Goal: Task Accomplishment & Management: Use online tool/utility

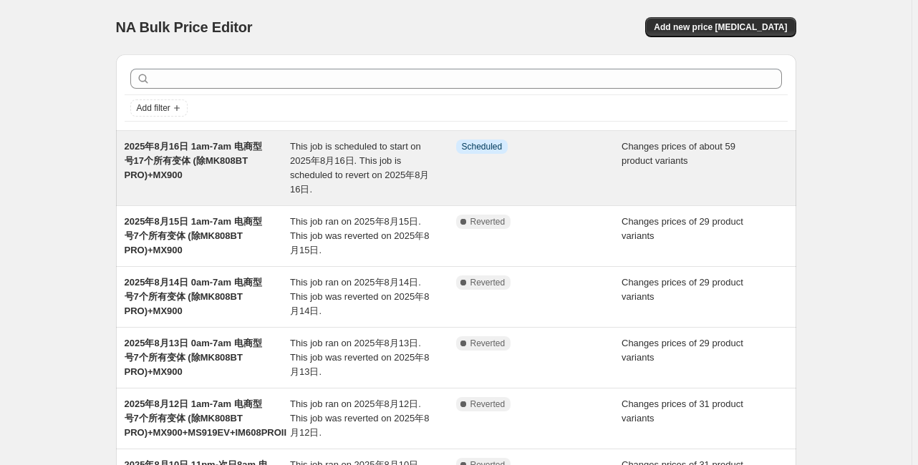
click at [165, 145] on span "2025年8月16日 1am-7am 电商型号17个所有变体 (除MK808BT PRO)+MX900" at bounding box center [193, 160] width 137 height 39
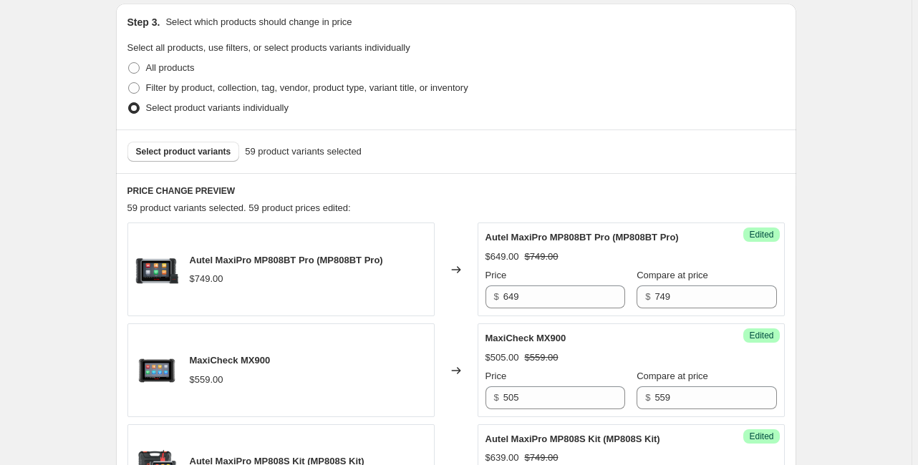
scroll to position [401, 0]
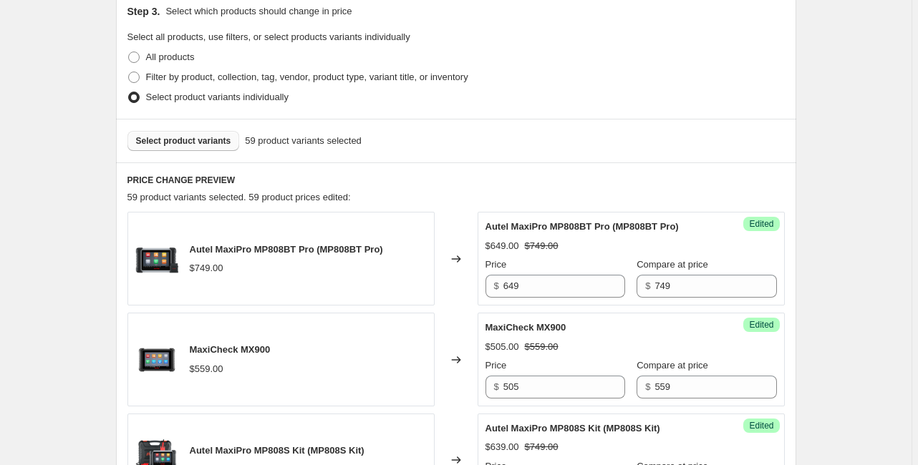
click at [190, 149] on button "Select product variants" at bounding box center [183, 141] width 112 height 20
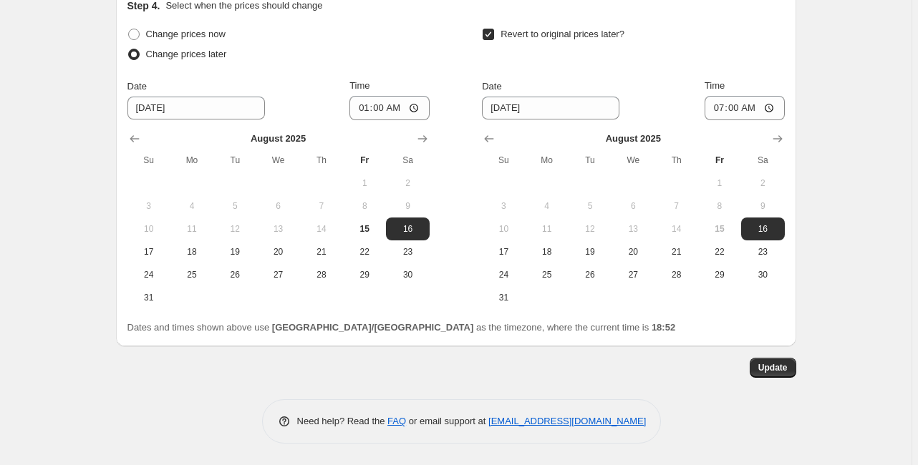
scroll to position [2578, 0]
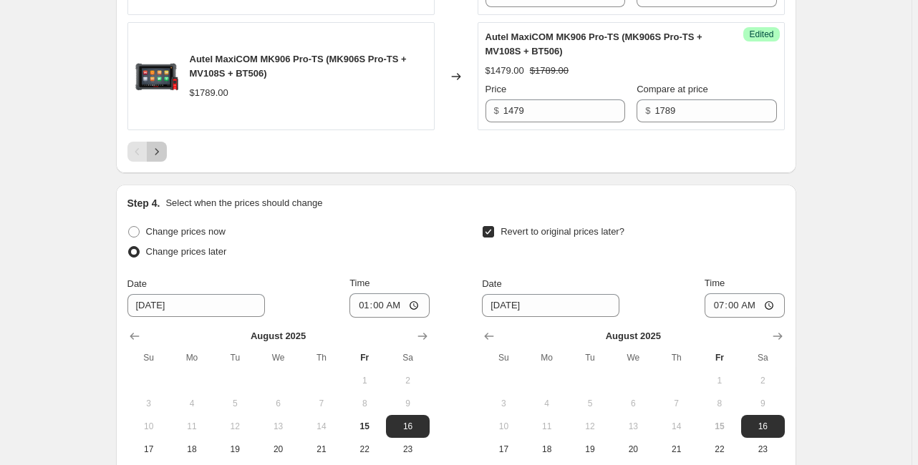
click at [160, 159] on icon "Next" at bounding box center [157, 152] width 14 height 14
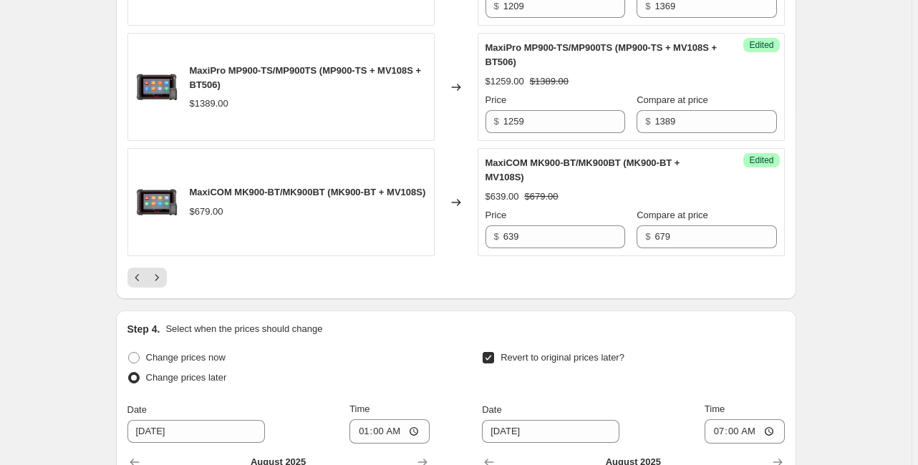
scroll to position [2635, 0]
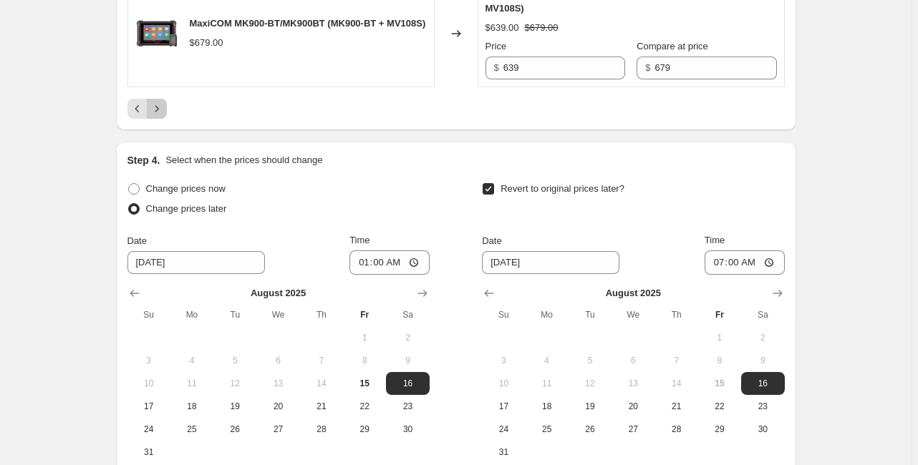
click at [156, 116] on icon "Next" at bounding box center [157, 109] width 14 height 14
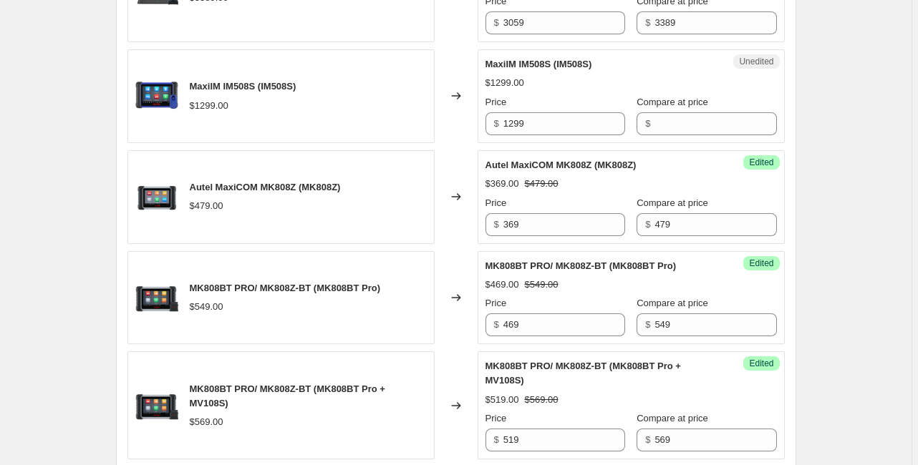
scroll to position [1604, 0]
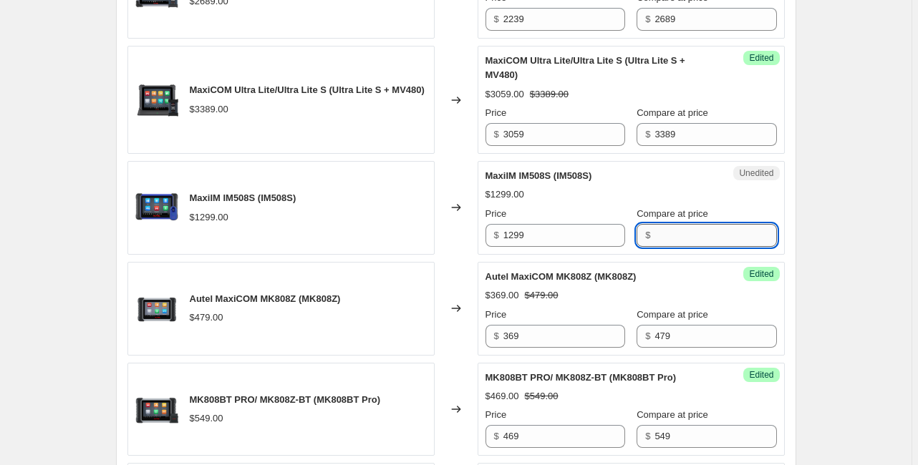
click at [654, 247] on input "Compare at price" at bounding box center [715, 235] width 122 height 23
type input "1299"
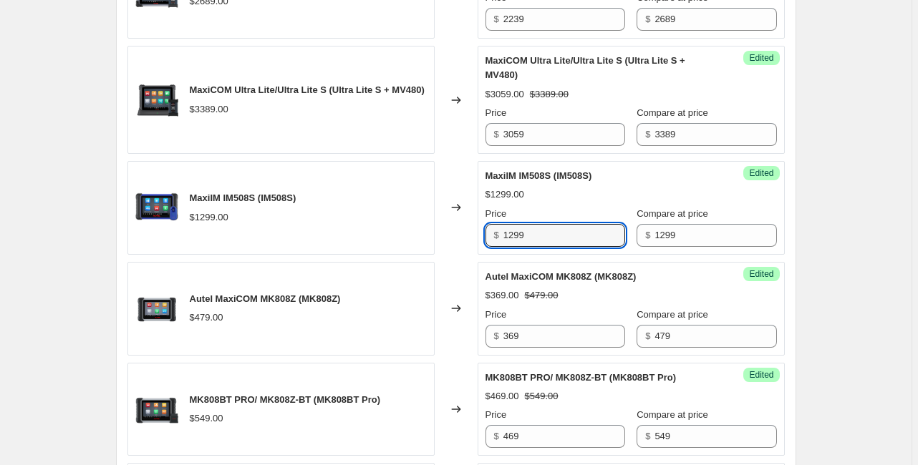
drag, startPoint x: 558, startPoint y: 297, endPoint x: 480, endPoint y: 298, distance: 78.0
click at [480, 255] on div "Success Edited MaxiIM IM508S (IM508S) $1299.00 Price $ 1299 Compare at price $ …" at bounding box center [631, 208] width 307 height 94
type input "999"
click at [865, 293] on div "2025年8月16日 1am-7am 电商型号17个所有变体 (除MK808BT PRO)+MX900. This page is ready 2025年8月…" at bounding box center [455, 23] width 911 height 3255
click at [848, 257] on div "2025年8月16日 1am-7am 电商型号17个所有变体 (除MK808BT PRO)+MX900. This page is ready 2025年8月…" at bounding box center [455, 23] width 911 height 3255
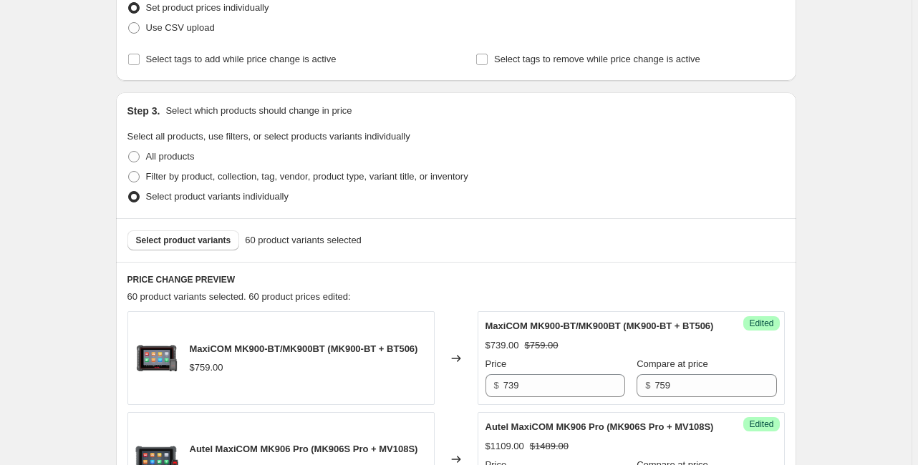
scroll to position [172, 0]
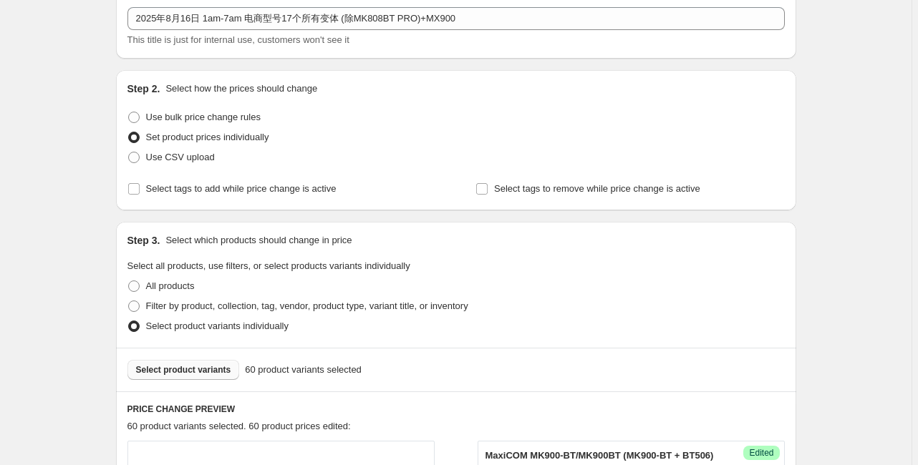
click at [202, 374] on span "Select product variants" at bounding box center [183, 369] width 95 height 11
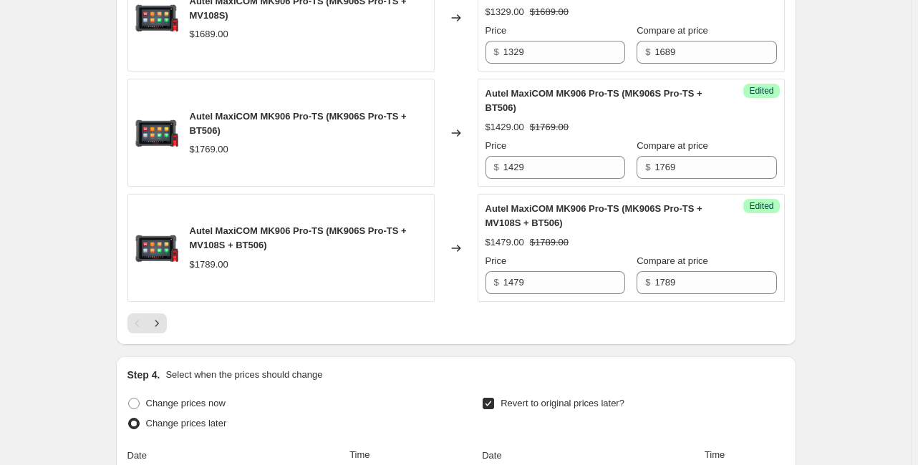
scroll to position [2692, 0]
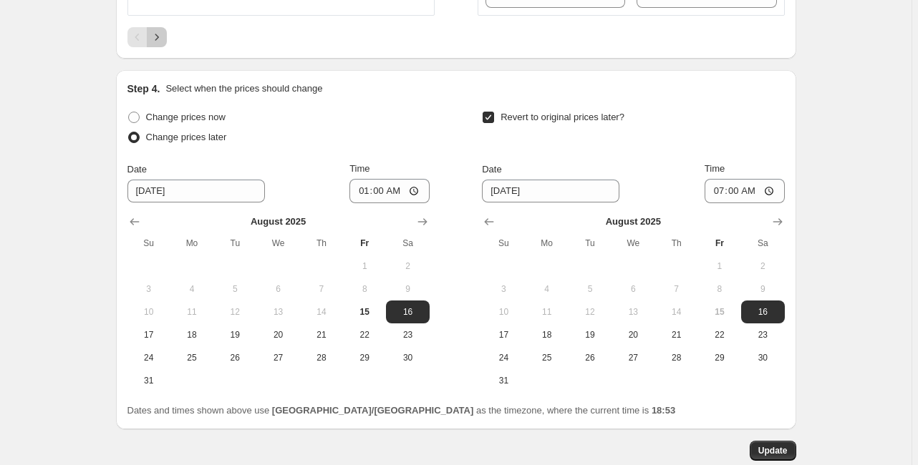
click at [155, 44] on icon "Next" at bounding box center [157, 37] width 14 height 14
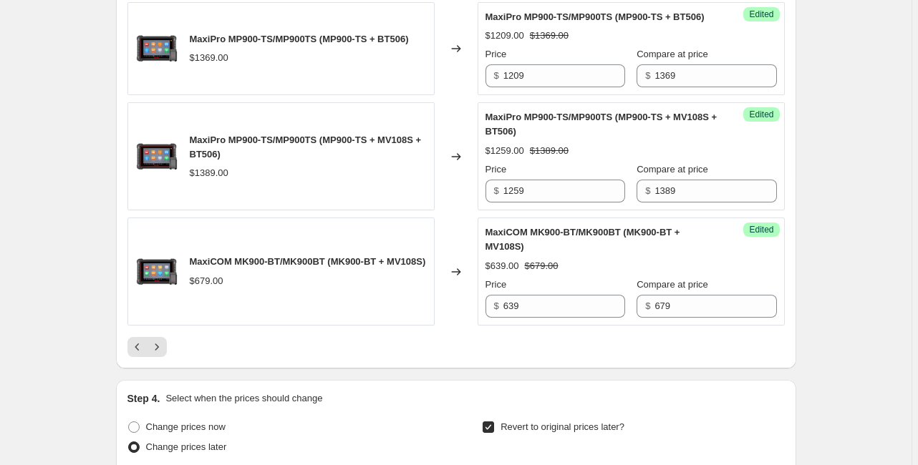
scroll to position [2568, 0]
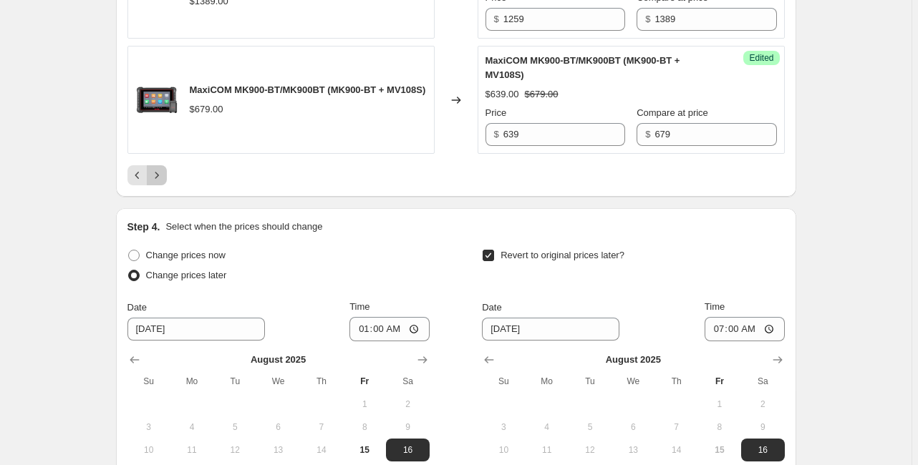
click at [160, 183] on icon "Next" at bounding box center [157, 175] width 14 height 14
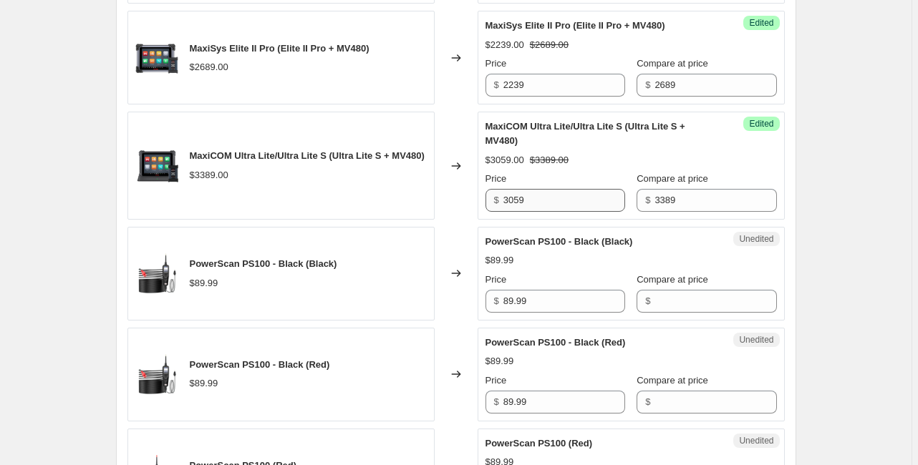
scroll to position [1537, 0]
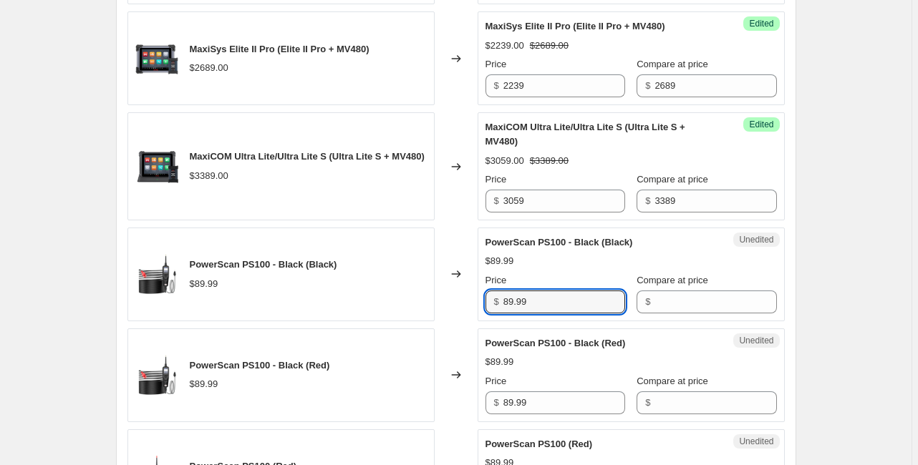
drag, startPoint x: 550, startPoint y: 367, endPoint x: 500, endPoint y: 362, distance: 50.4
click at [500, 314] on div "$ 89.99" at bounding box center [555, 302] width 140 height 23
type input "79.99"
click at [663, 314] on input "Compare at price" at bounding box center [715, 302] width 122 height 23
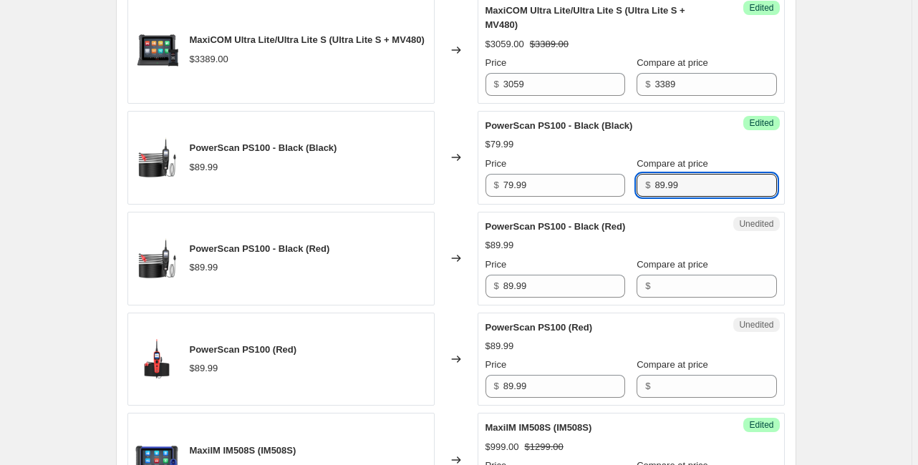
scroll to position [1709, 0]
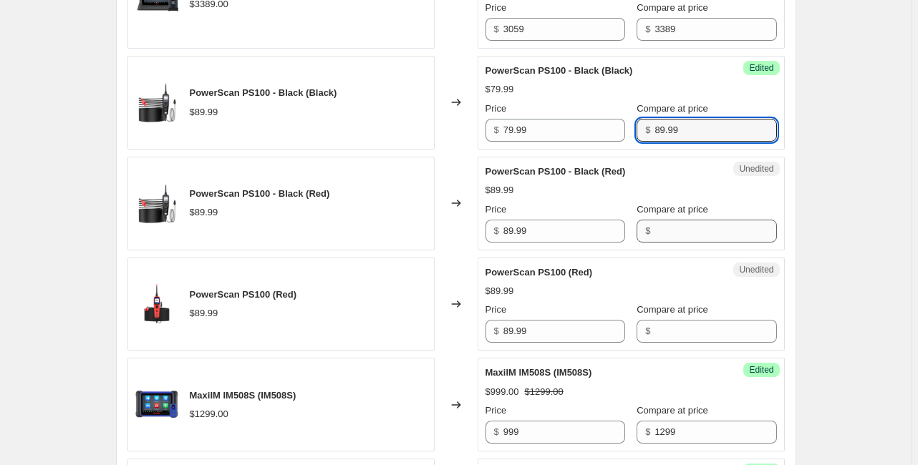
type input "89.99"
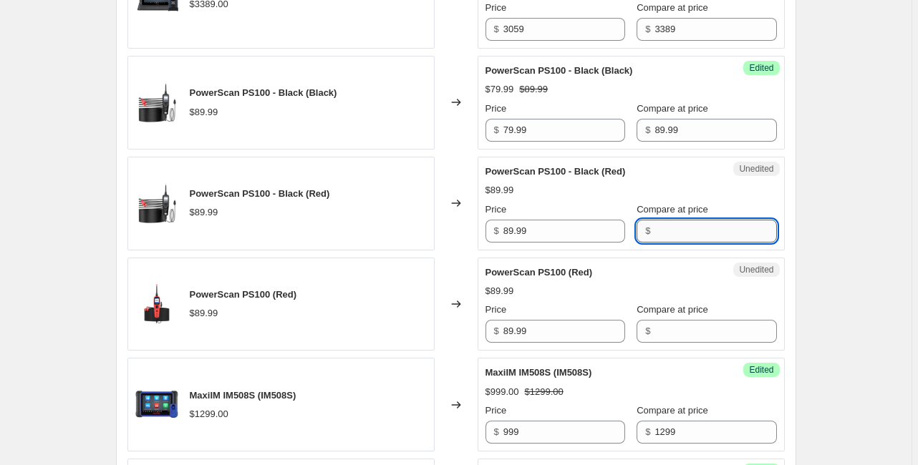
click at [656, 243] on input "Compare at price" at bounding box center [715, 231] width 122 height 23
type input "89.99"
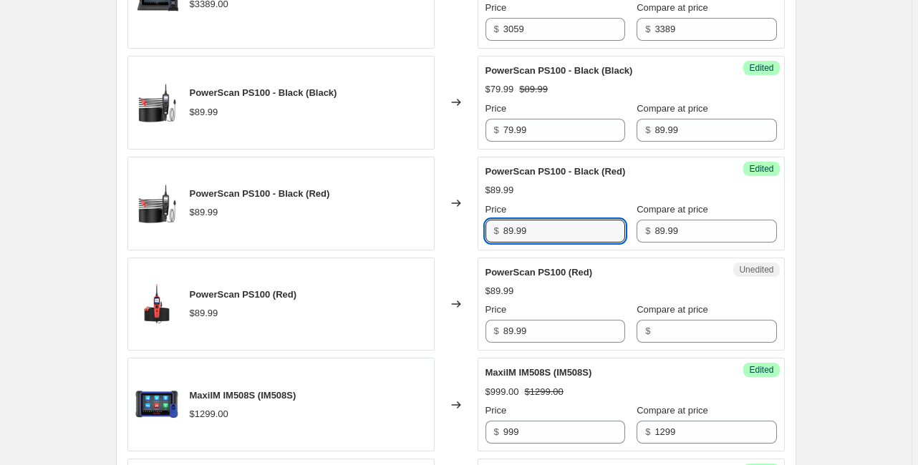
drag, startPoint x: 540, startPoint y: 294, endPoint x: 501, endPoint y: 291, distance: 38.8
click at [501, 243] on div "$ 89.99" at bounding box center [555, 231] width 140 height 23
type input "79.99"
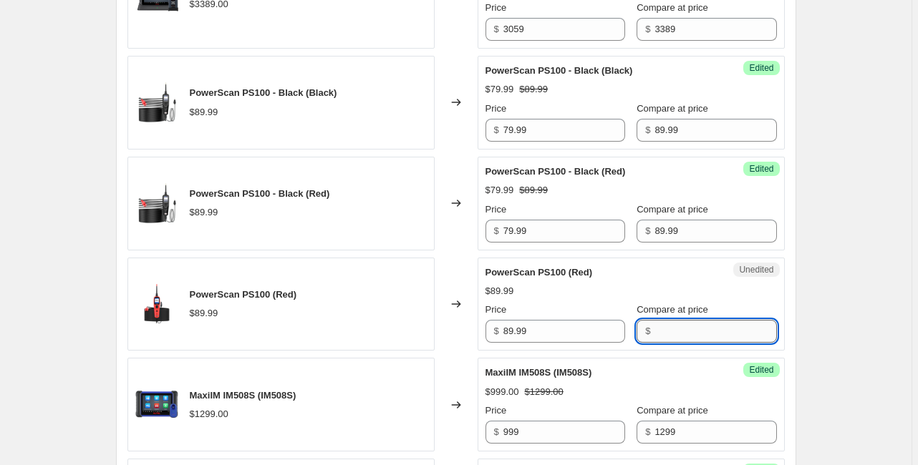
click at [664, 343] on input "Compare at price" at bounding box center [715, 331] width 122 height 23
type input "89.99"
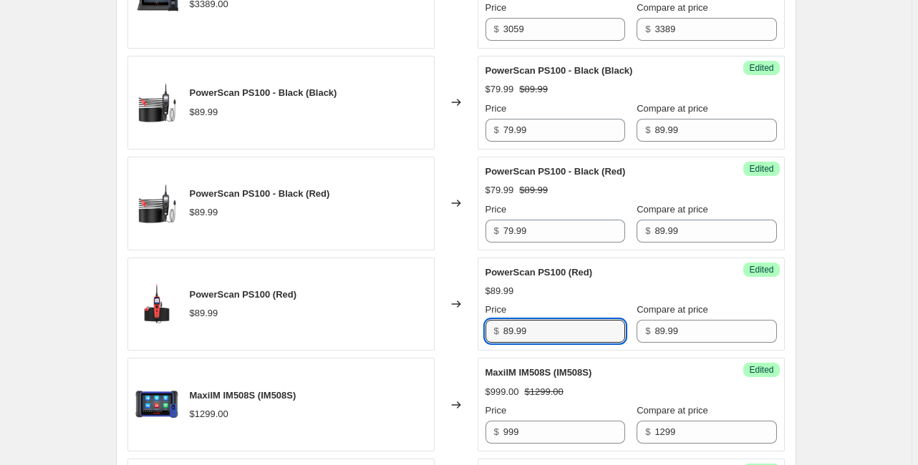
drag, startPoint x: 544, startPoint y: 395, endPoint x: 476, endPoint y: 394, distance: 68.0
click at [476, 352] on div "PowerScan PS100 (Red) $89.99 Changed to Success Edited PowerScan PS100 (Red) $8…" at bounding box center [455, 305] width 657 height 94
type input "79.99"
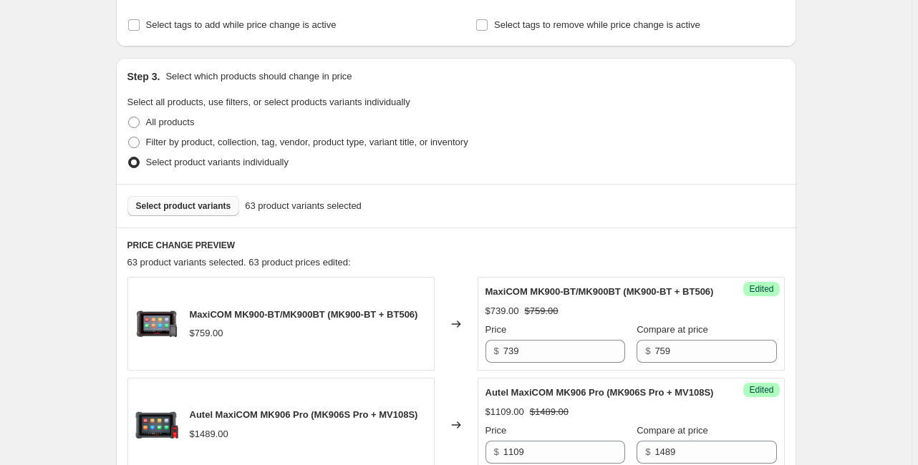
scroll to position [334, 0]
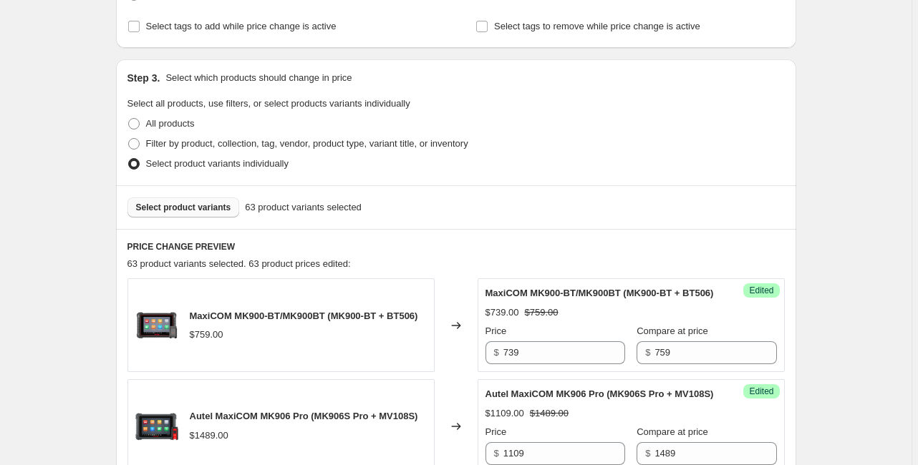
click at [202, 202] on span "Select product variants" at bounding box center [183, 207] width 95 height 11
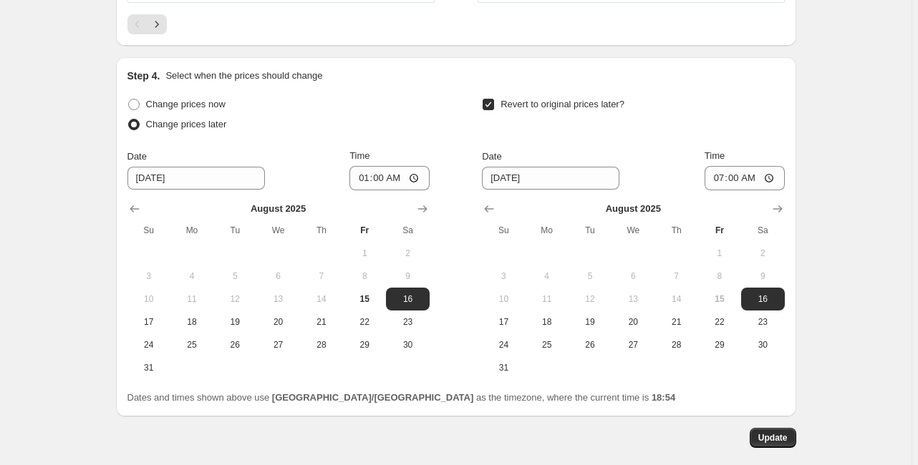
scroll to position [2583, 0]
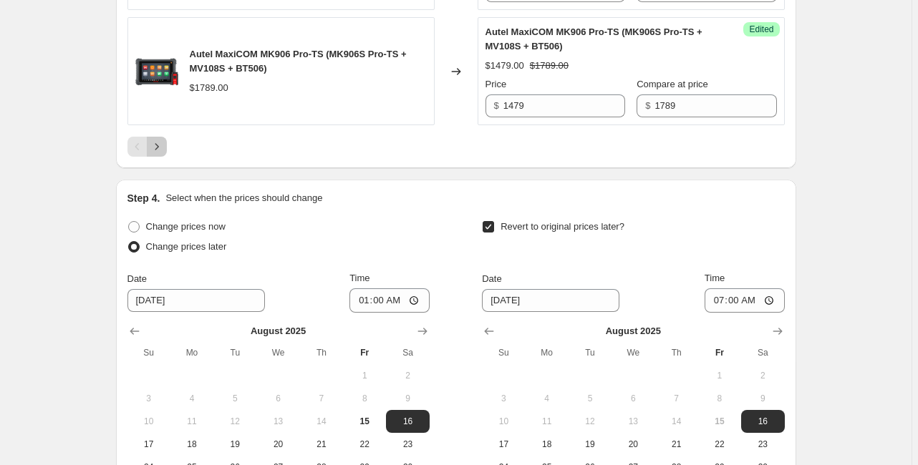
click at [158, 154] on icon "Next" at bounding box center [157, 147] width 14 height 14
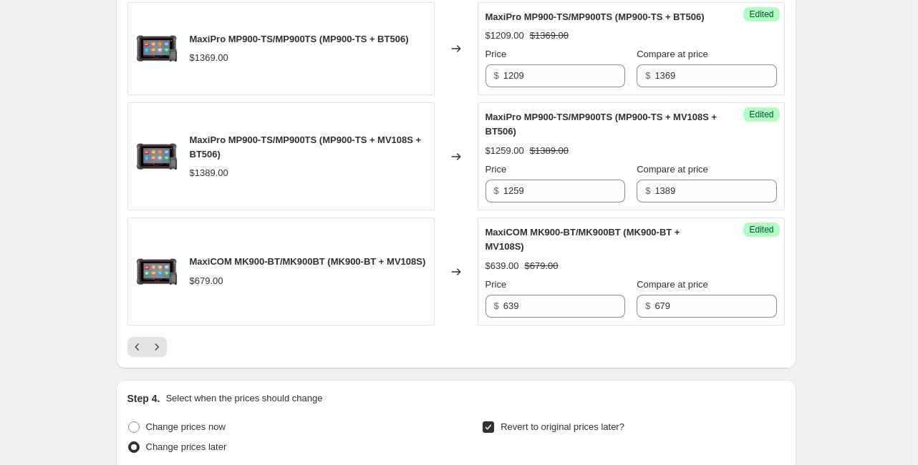
scroll to position [2468, 0]
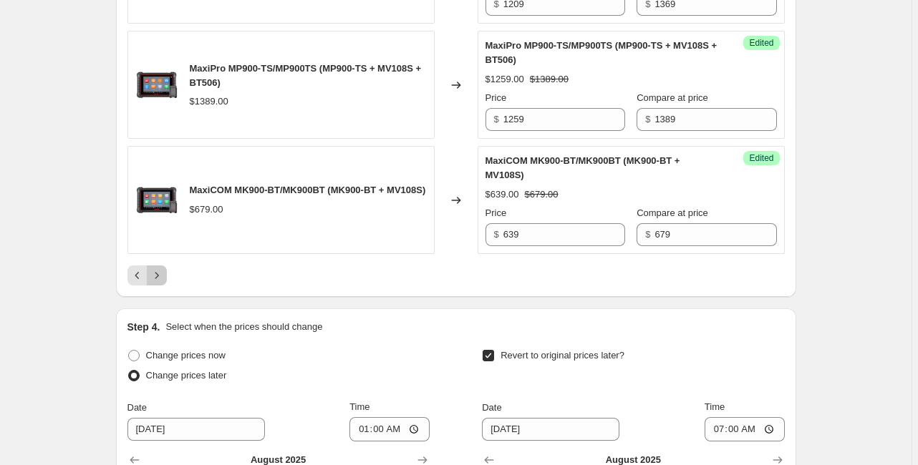
click at [164, 283] on icon "Next" at bounding box center [157, 275] width 14 height 14
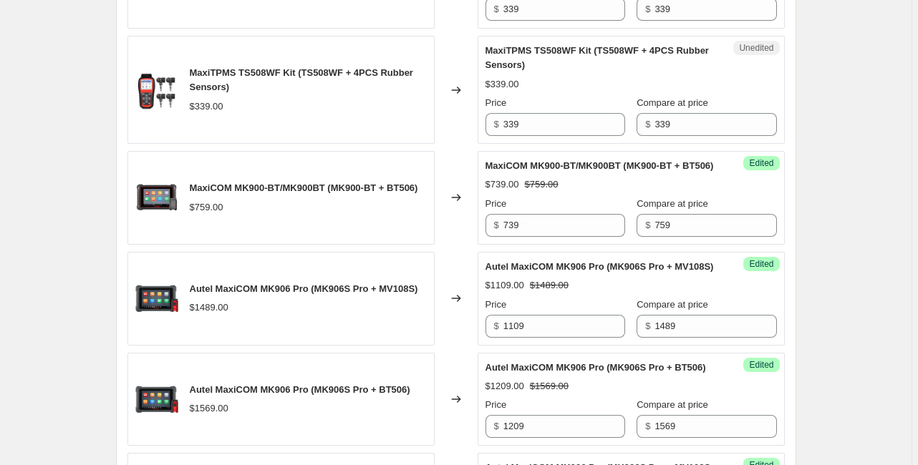
scroll to position [406, 0]
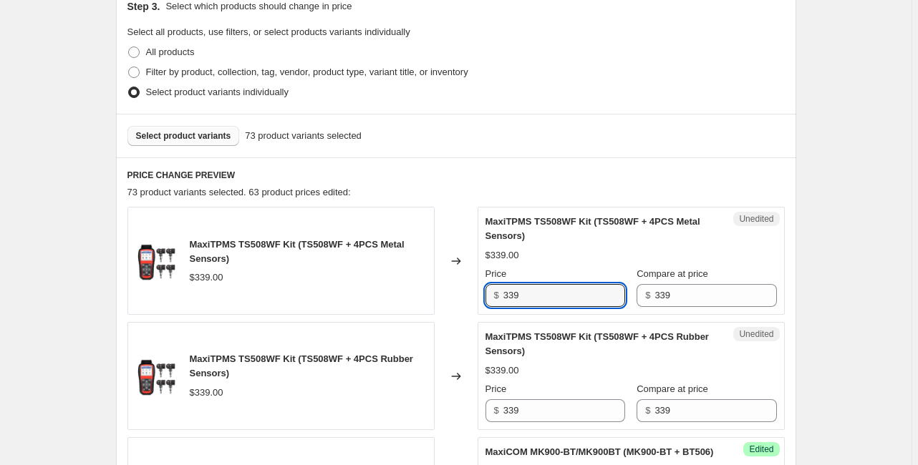
drag, startPoint x: 527, startPoint y: 291, endPoint x: 494, endPoint y: 284, distance: 33.9
click at [494, 284] on div "$ 339" at bounding box center [555, 295] width 140 height 23
type input "314"
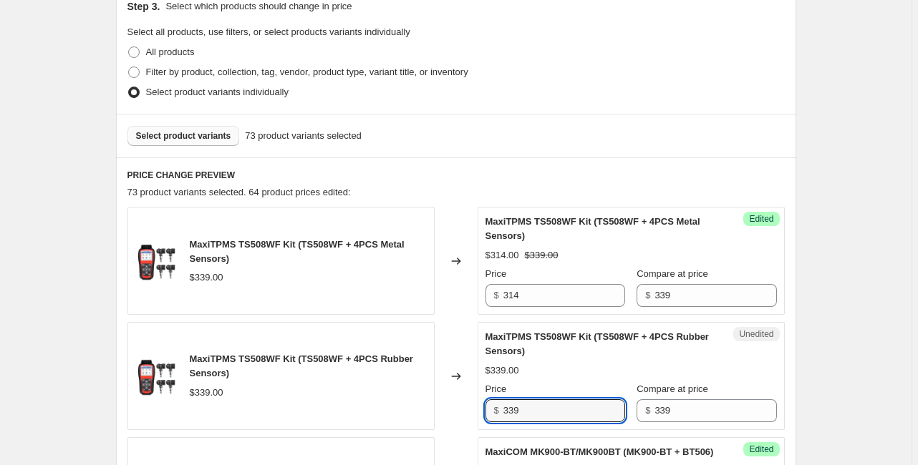
drag, startPoint x: 533, startPoint y: 410, endPoint x: 487, endPoint y: 404, distance: 46.2
click at [487, 404] on div "Unedited MaxiTPMS TS508WF Kit (TS508WF + 4PCS Rubber Sensors) $339.00 Price $ 3…" at bounding box center [631, 376] width 307 height 108
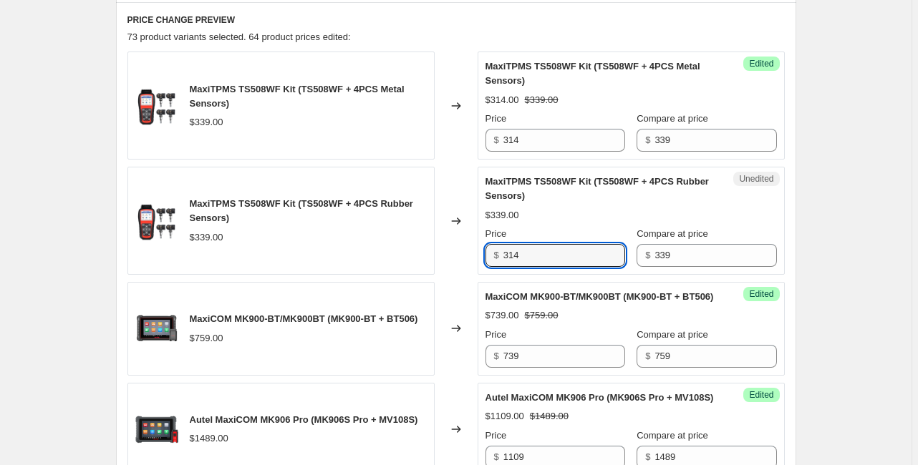
scroll to position [578, 0]
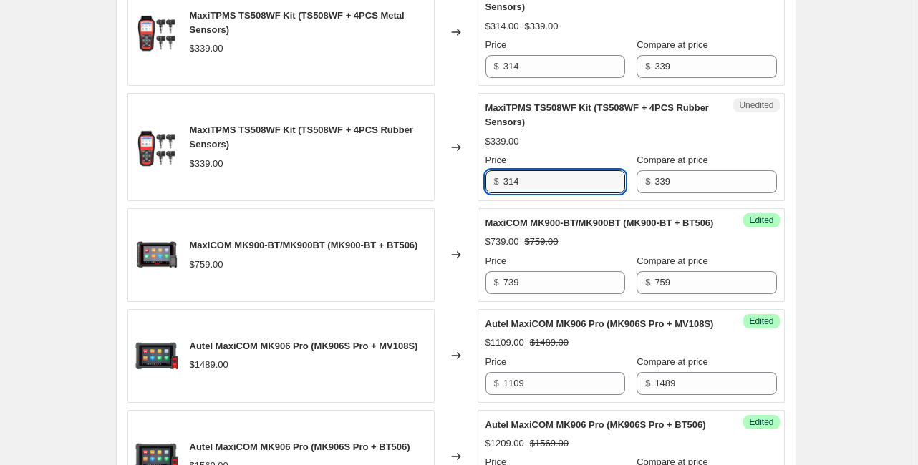
type input "314"
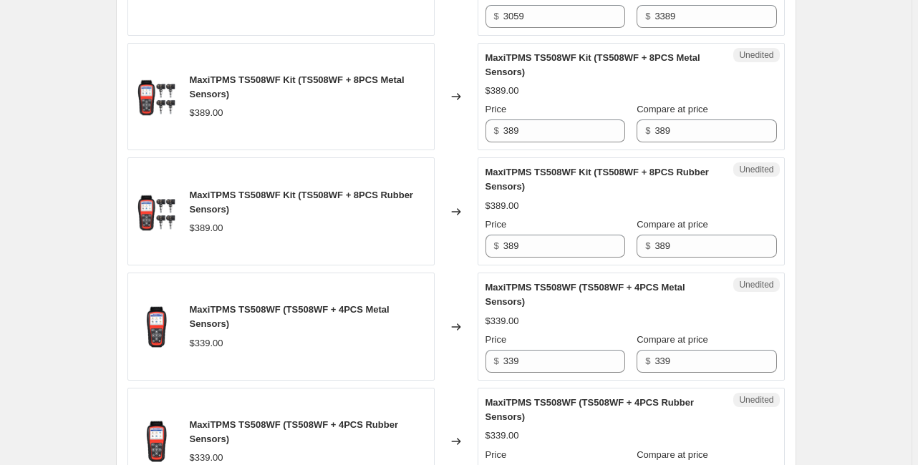
scroll to position [1895, 0]
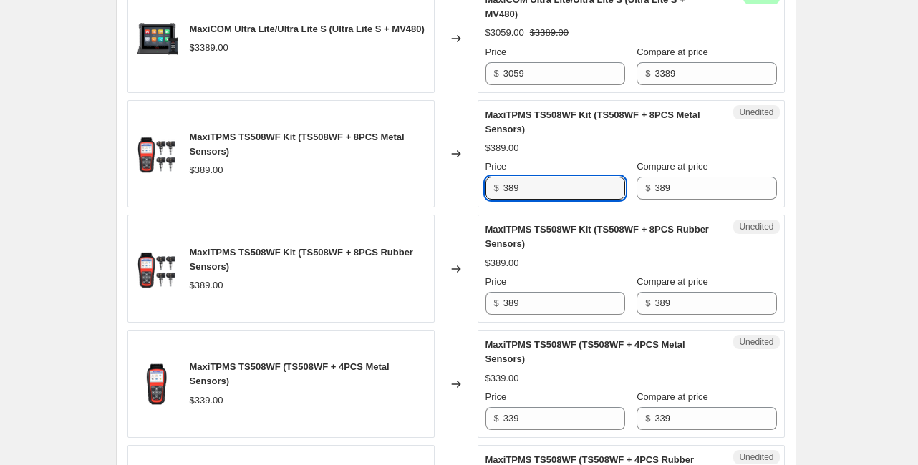
drag, startPoint x: 538, startPoint y: 256, endPoint x: 487, endPoint y: 250, distance: 52.0
click at [487, 200] on div "$ 389" at bounding box center [555, 188] width 140 height 23
type input "359"
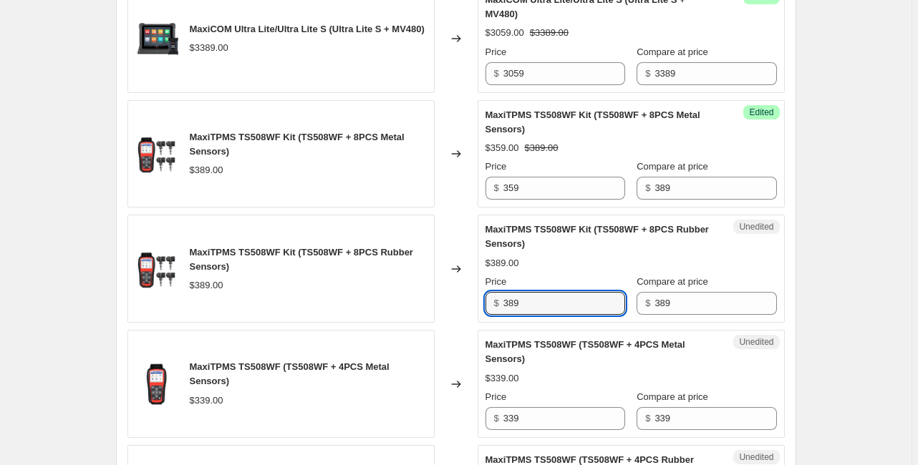
drag, startPoint x: 511, startPoint y: 364, endPoint x: 487, endPoint y: 359, distance: 24.7
click at [487, 323] on div "Unedited MaxiTPMS TS508WF Kit (TS508WF + 8PCS Rubber Sensors) $389.00 Price $ 3…" at bounding box center [631, 269] width 307 height 108
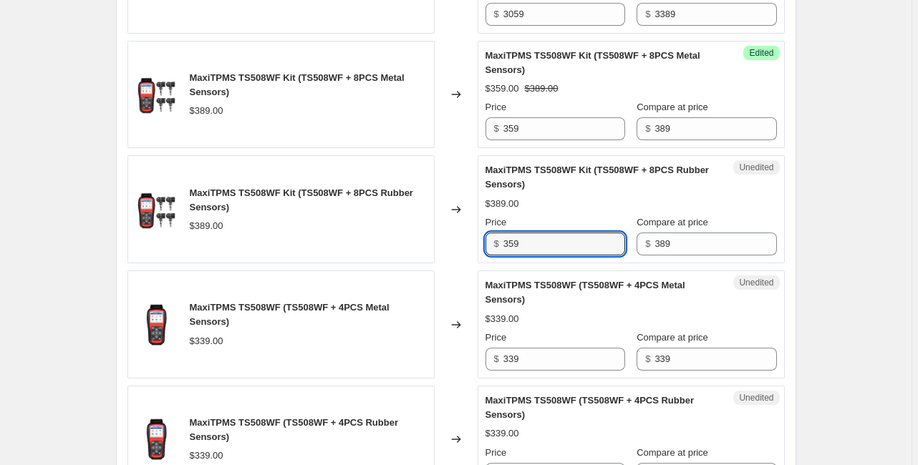
scroll to position [2067, 0]
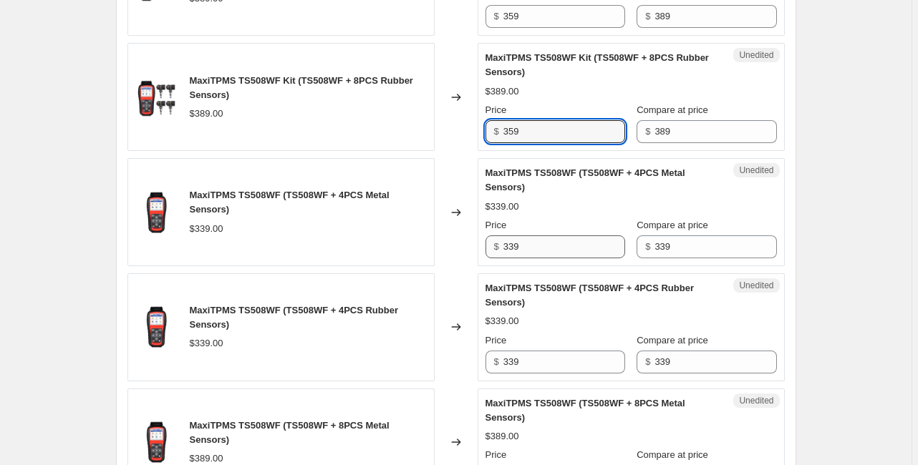
type input "359"
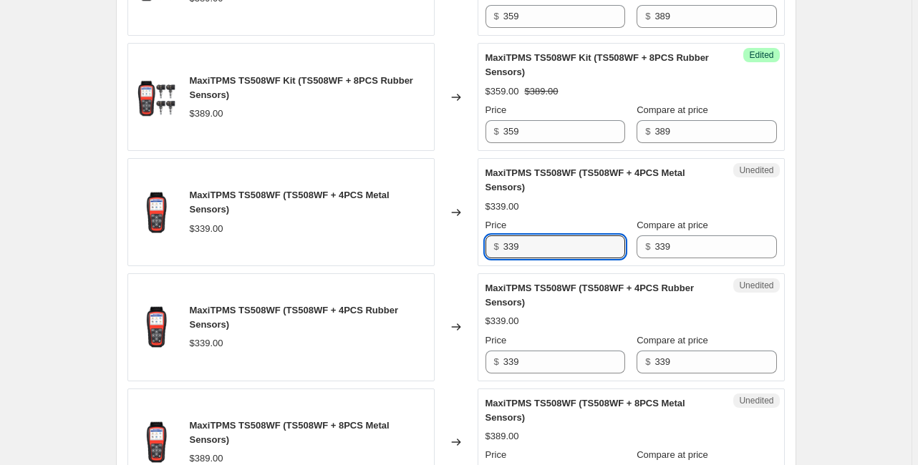
drag, startPoint x: 533, startPoint y: 314, endPoint x: 485, endPoint y: 314, distance: 47.3
click at [485, 266] on div "Unedited MaxiTPMS TS508WF (TS508WF + 4PCS Metal Sensors) $339.00 Price $ 339 Co…" at bounding box center [631, 212] width 307 height 108
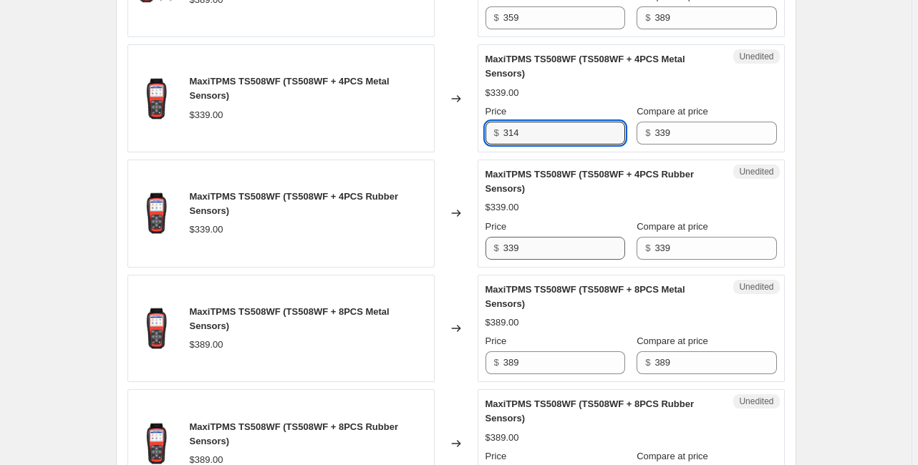
scroll to position [2182, 0]
type input "314"
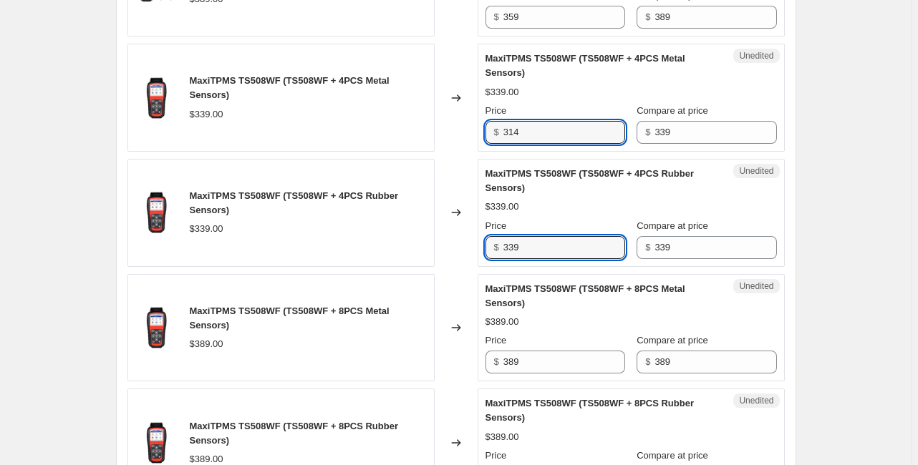
drag, startPoint x: 534, startPoint y: 314, endPoint x: 475, endPoint y: 310, distance: 59.6
click at [475, 267] on div "MaxiTPMS TS508WF (TS508WF + 4PCS Rubber Sensors) $339.00 Changed to Unedited Ma…" at bounding box center [455, 213] width 657 height 108
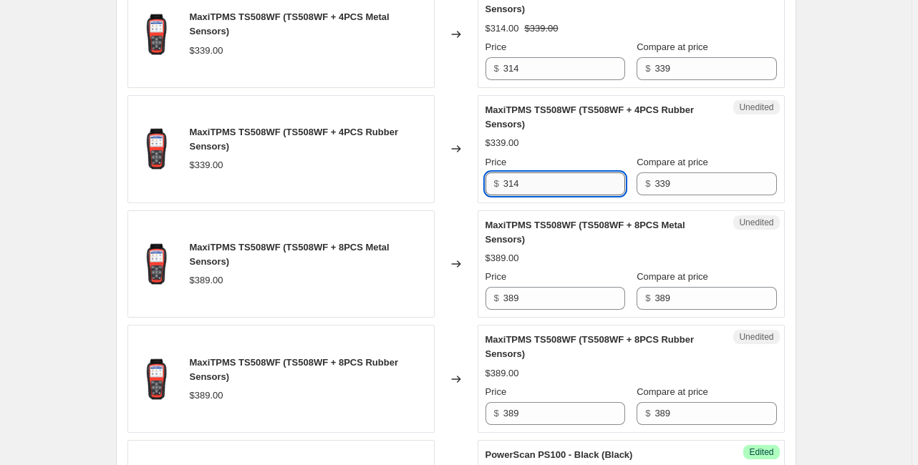
scroll to position [2296, 0]
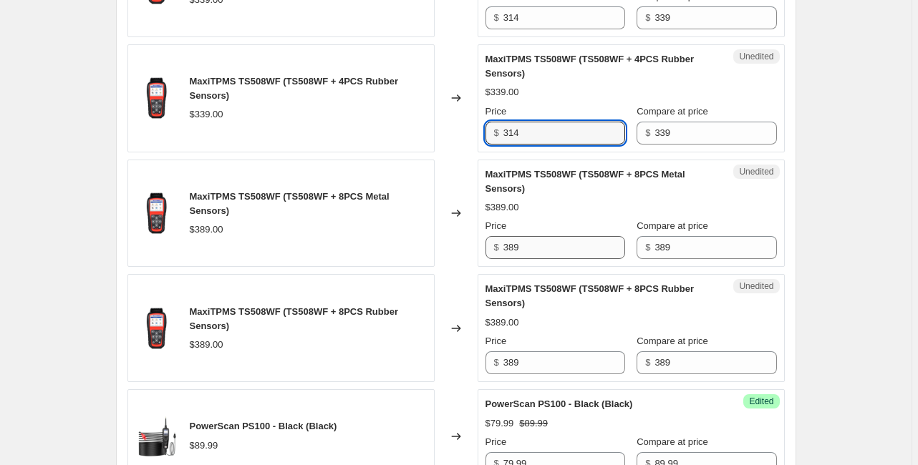
type input "314"
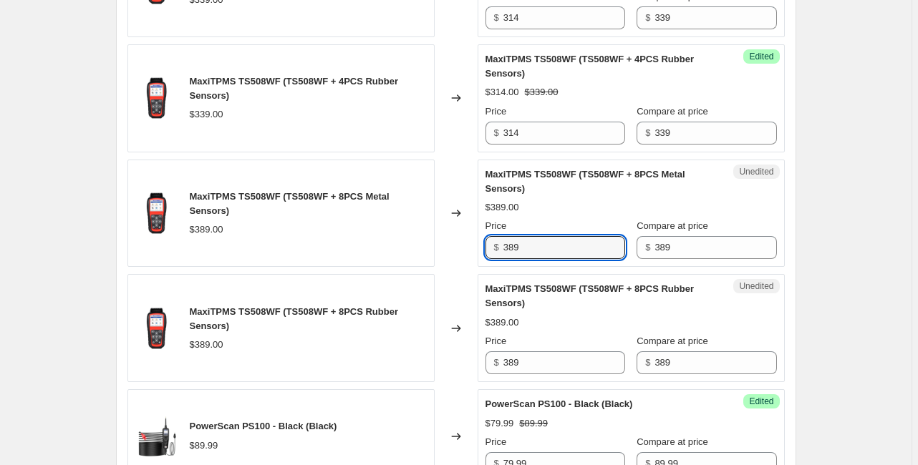
drag, startPoint x: 513, startPoint y: 314, endPoint x: 473, endPoint y: 312, distance: 40.2
click at [473, 268] on div "MaxiTPMS TS508WF (TS508WF + 8PCS Metal Sensors) $389.00 Changed to Unedited Max…" at bounding box center [455, 214] width 657 height 108
type input "359"
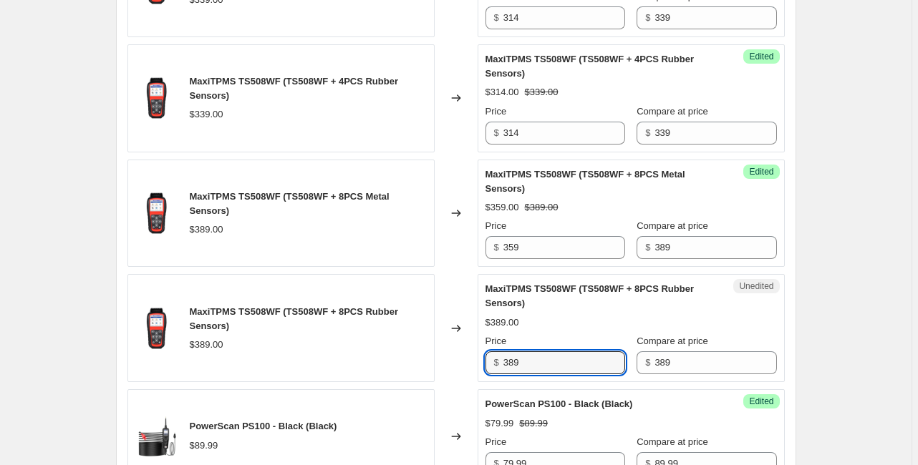
drag, startPoint x: 528, startPoint y: 432, endPoint x: 473, endPoint y: 418, distance: 56.1
click at [473, 382] on div "MaxiTPMS TS508WF (TS508WF + 8PCS Rubber Sensors) $389.00 Changed to Unedited Ma…" at bounding box center [455, 328] width 657 height 108
type input "359"
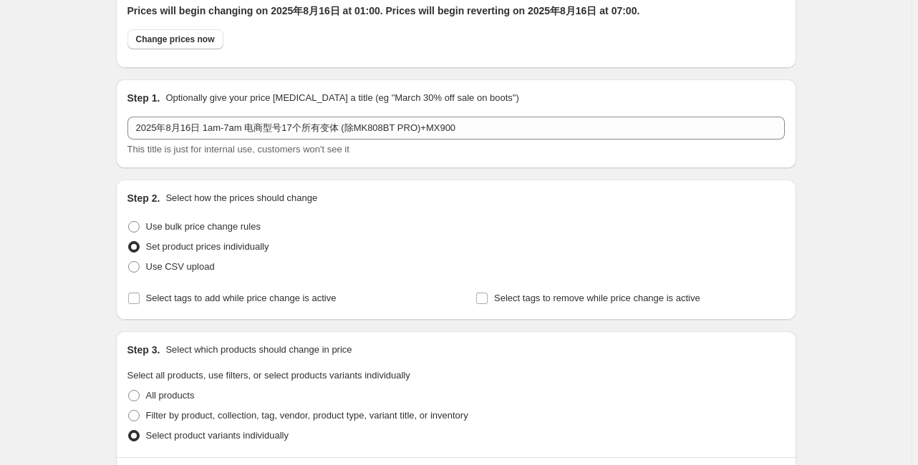
scroll to position [349, 0]
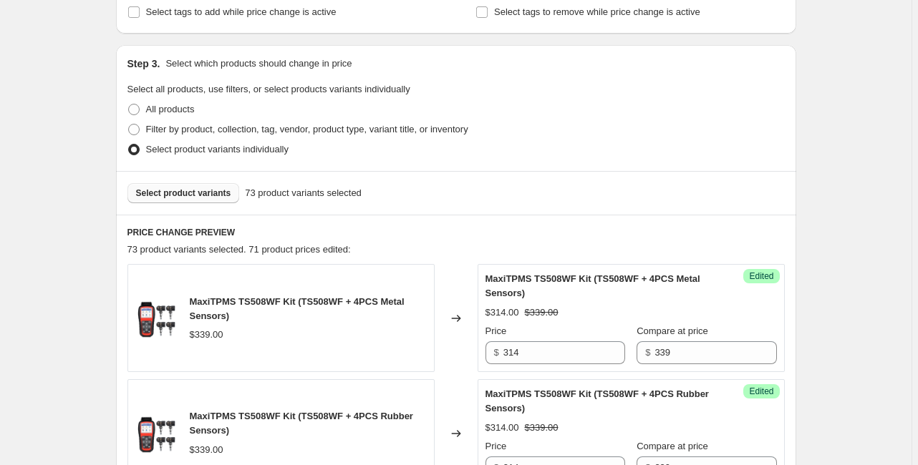
click at [185, 194] on span "Select product variants" at bounding box center [183, 193] width 95 height 11
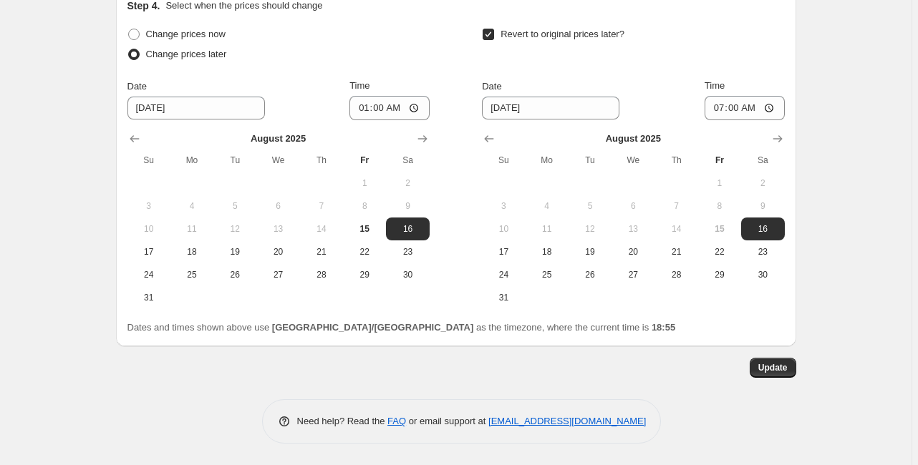
scroll to position [2525, 0]
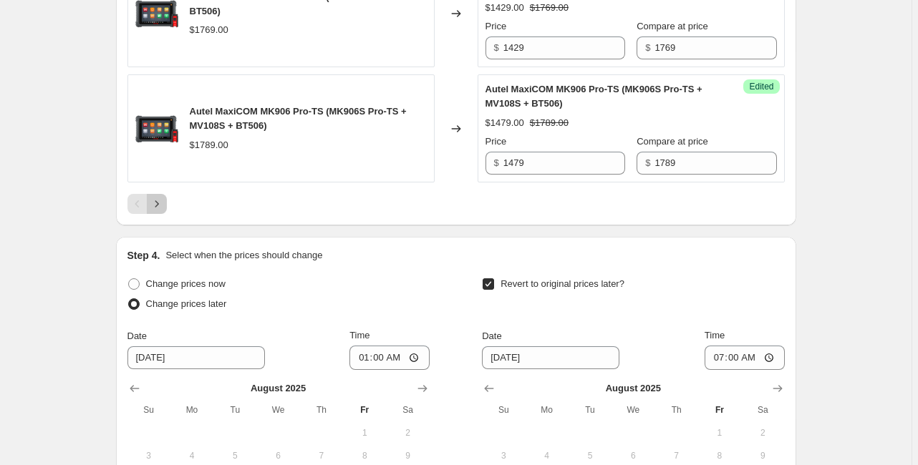
click at [160, 211] on icon "Next" at bounding box center [157, 204] width 14 height 14
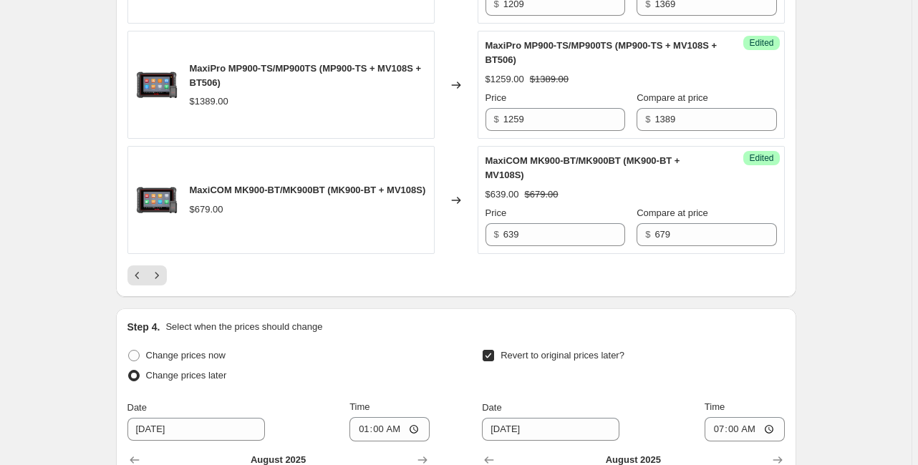
scroll to position [2583, 0]
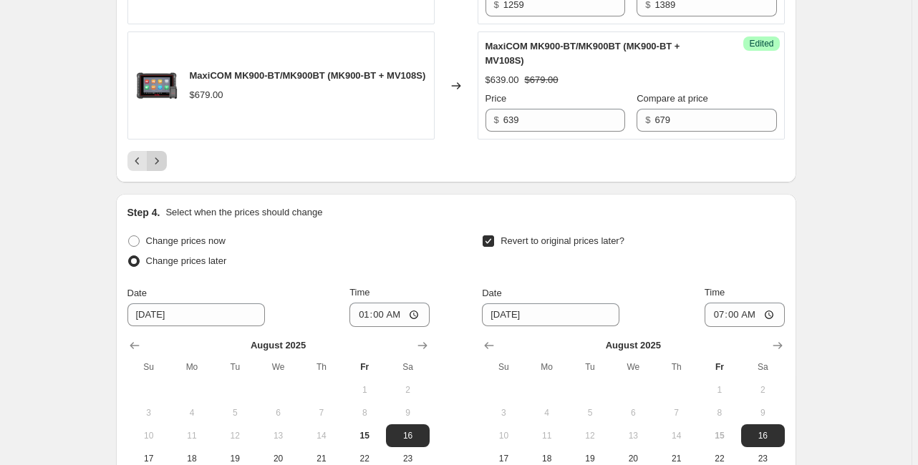
click at [155, 168] on icon "Next" at bounding box center [157, 161] width 14 height 14
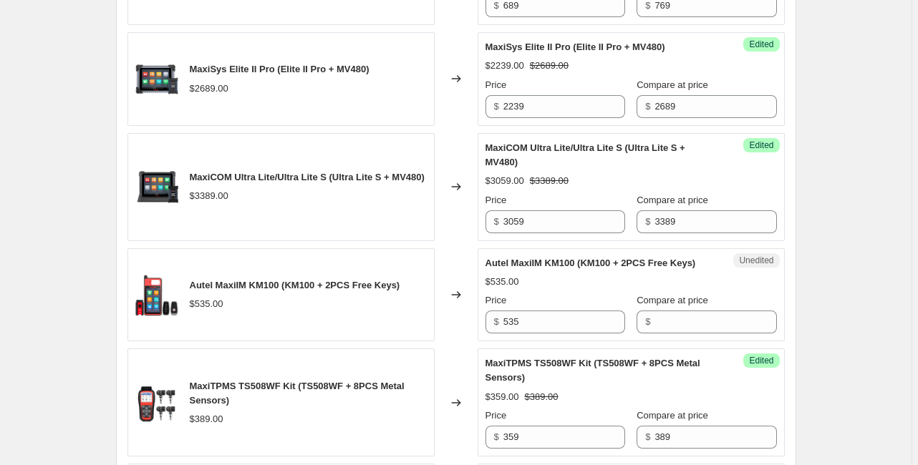
scroll to position [1838, 0]
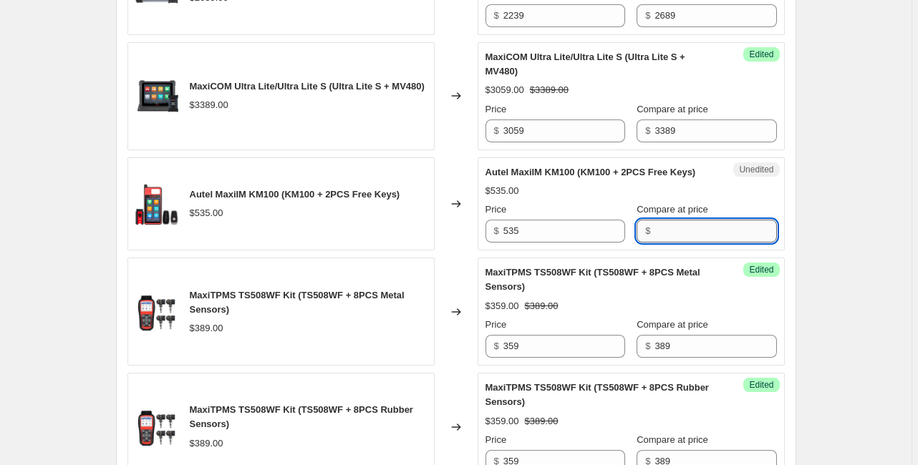
click at [654, 243] on input "Compare at price" at bounding box center [715, 231] width 122 height 23
type input "535"
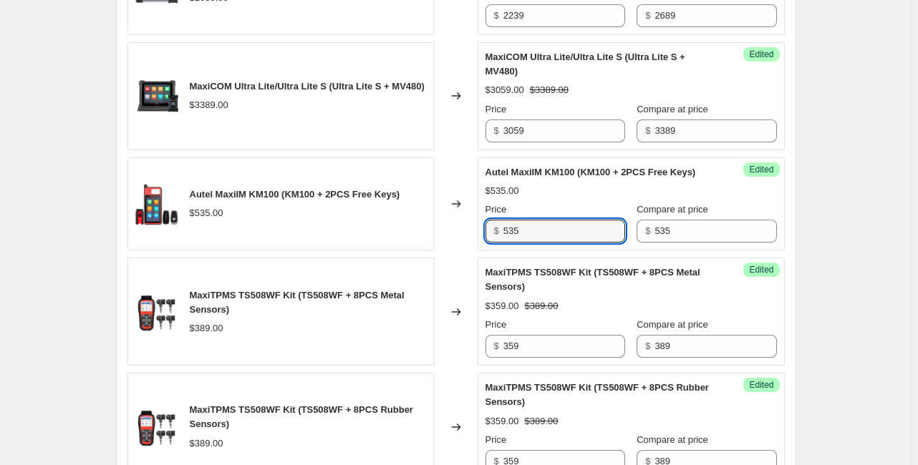
drag, startPoint x: 513, startPoint y: 307, endPoint x: 456, endPoint y: 304, distance: 56.6
click at [456, 251] on div "Autel MaxiIM KM100 (KM100 + 2PCS Free Keys) $535.00 Changed to Success Edited A…" at bounding box center [455, 205] width 657 height 94
type input "510"
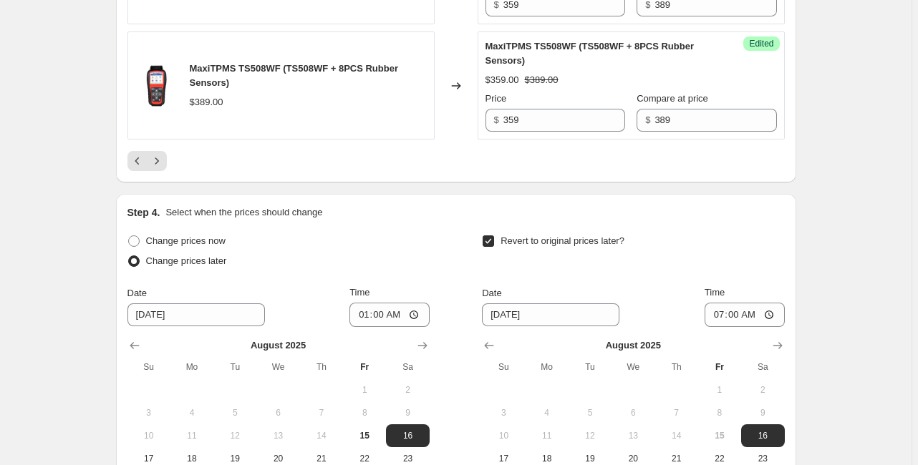
scroll to position [2926, 0]
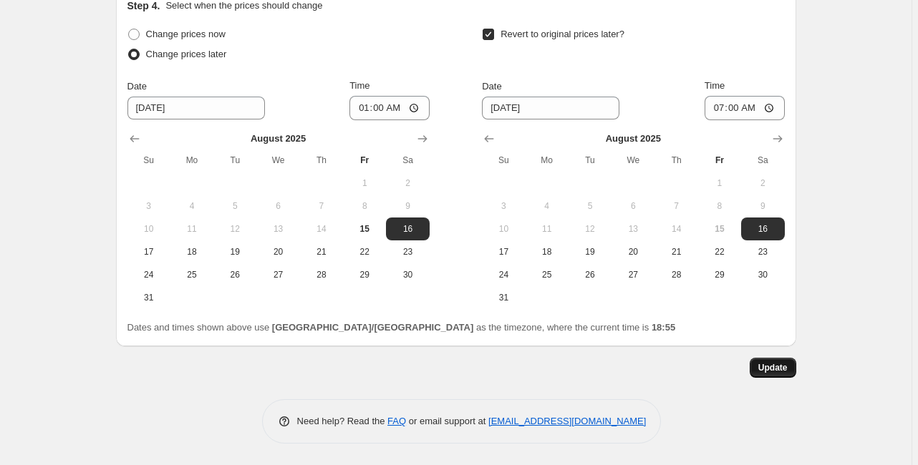
click at [760, 362] on button "Update" at bounding box center [773, 368] width 47 height 20
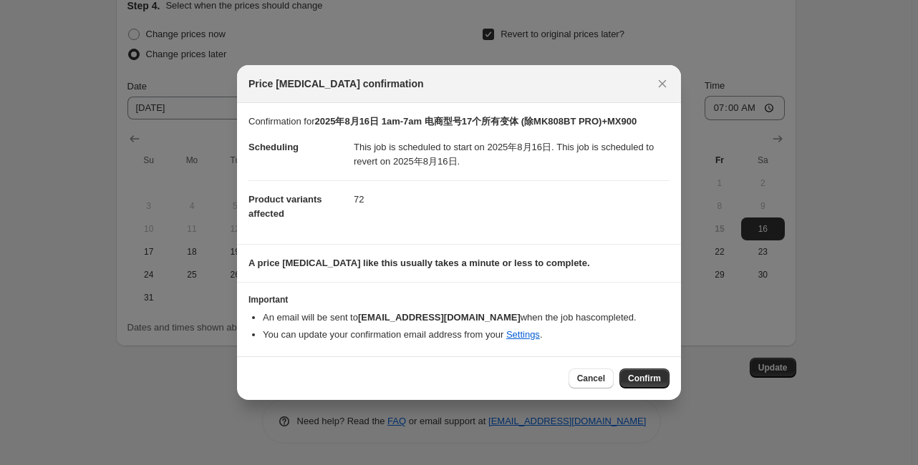
click at [634, 381] on span "Confirm" at bounding box center [644, 378] width 33 height 11
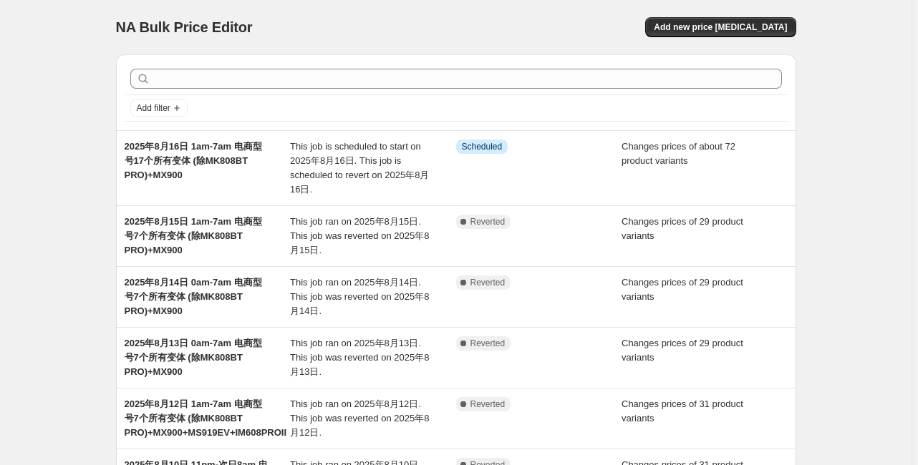
click at [849, 263] on div "NA Bulk Price Editor. This page is ready NA Bulk Price Editor Add new price [ME…" at bounding box center [455, 447] width 911 height 895
click at [838, 195] on div "NA Bulk Price Editor. This page is ready NA Bulk Price Editor Add new price [ME…" at bounding box center [455, 447] width 911 height 895
